Goal: Check status: Check status

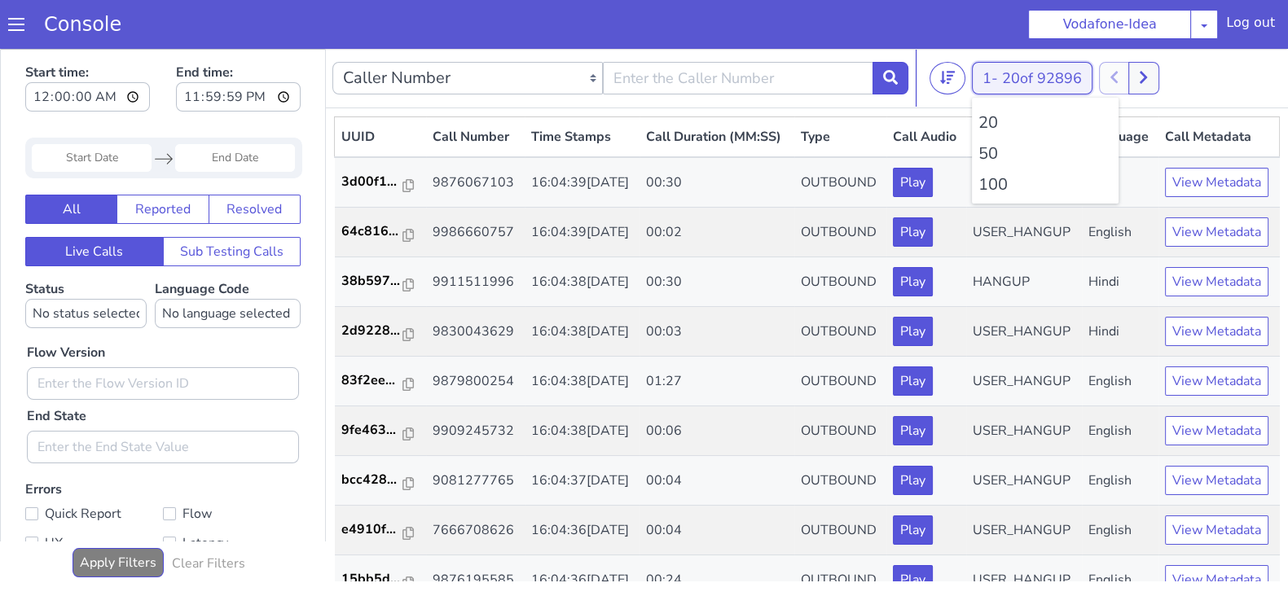
click at [998, 67] on button "1 - 20 of 92896" at bounding box center [1032, 78] width 121 height 33
click at [1000, 182] on li "100" at bounding box center [1045, 185] width 134 height 24
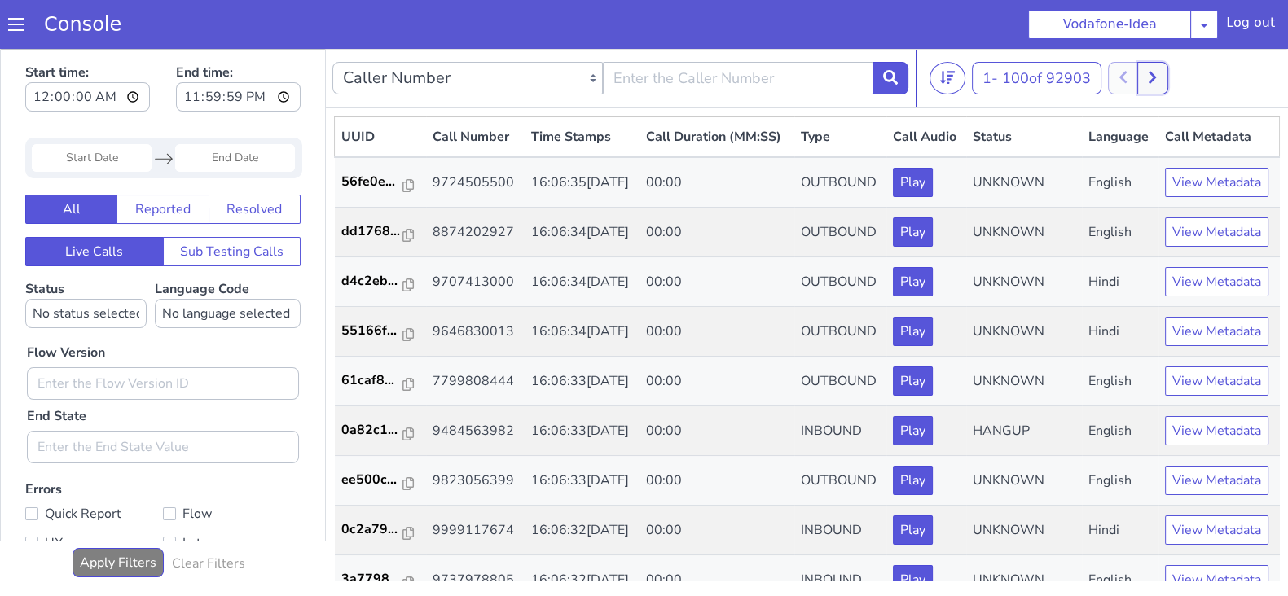
click at [1156, 74] on icon at bounding box center [1151, 78] width 7 height 12
click at [1178, 80] on button at bounding box center [1170, 78] width 30 height 33
click at [1174, 76] on icon at bounding box center [1169, 78] width 7 height 12
